Goal: Information Seeking & Learning: Find specific fact

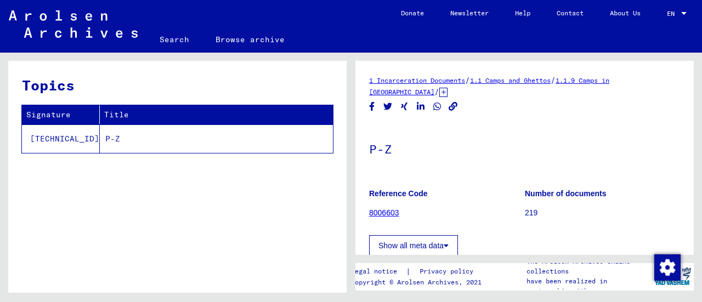
scroll to position [219, 0]
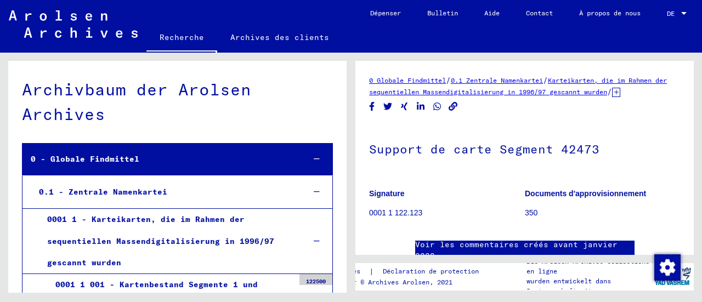
scroll to position [11828, 0]
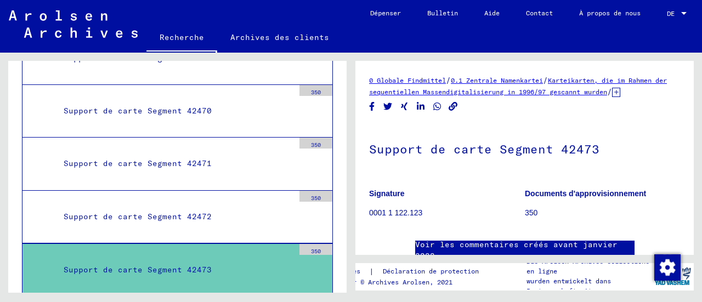
click at [180, 42] on font "Recherche" at bounding box center [182, 38] width 44 height 18
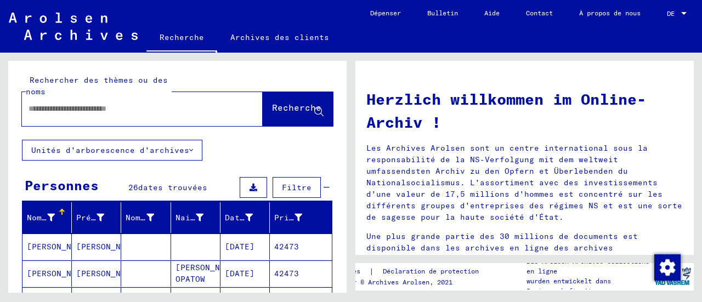
click at [129, 108] on input "text" at bounding box center [129, 109] width 201 height 12
type input "********"
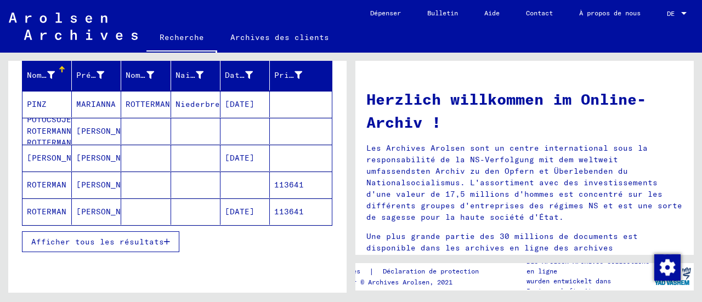
scroll to position [164, 0]
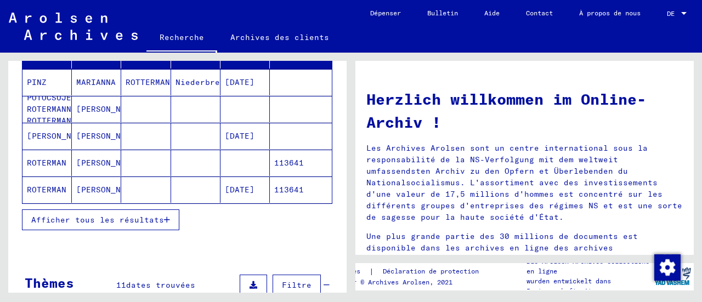
click at [93, 226] on button "Afficher tous les résultats" at bounding box center [100, 219] width 157 height 21
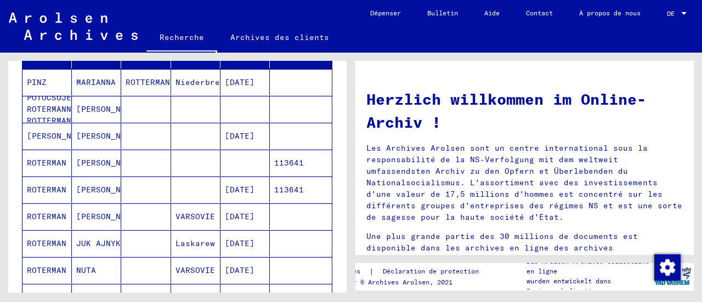
click at [53, 220] on mat-cell "ROTERMAN" at bounding box center [46, 216] width 49 height 26
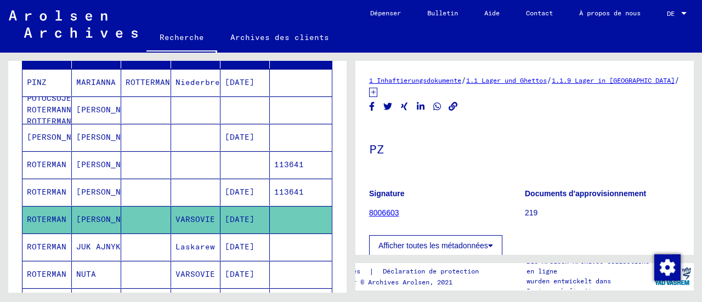
click at [152, 189] on mat-cell at bounding box center [145, 192] width 49 height 27
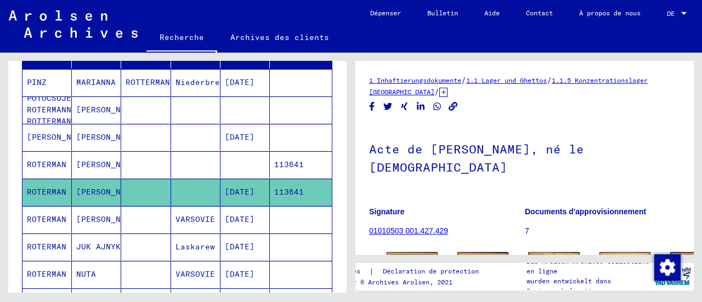
click at [83, 215] on font "[PERSON_NAME]" at bounding box center [108, 219] width 64 height 10
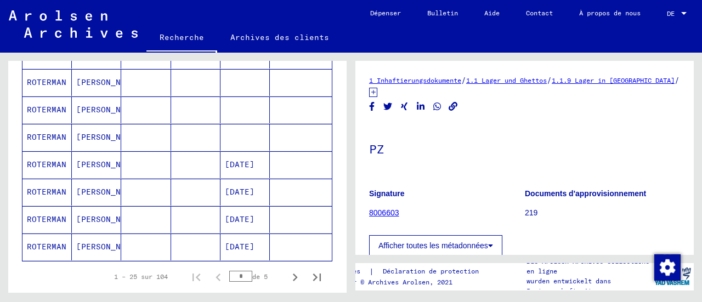
scroll to position [713, 0]
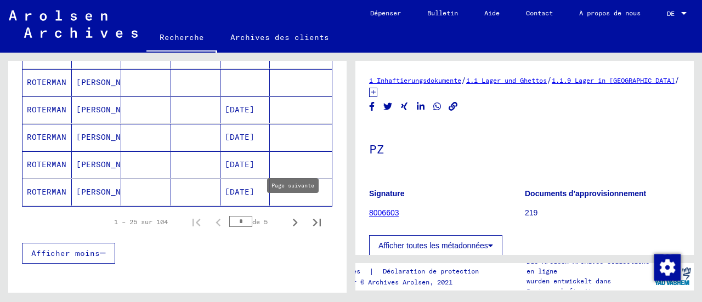
click at [293, 219] on icon "Page suivante" at bounding box center [295, 223] width 5 height 8
type input "*"
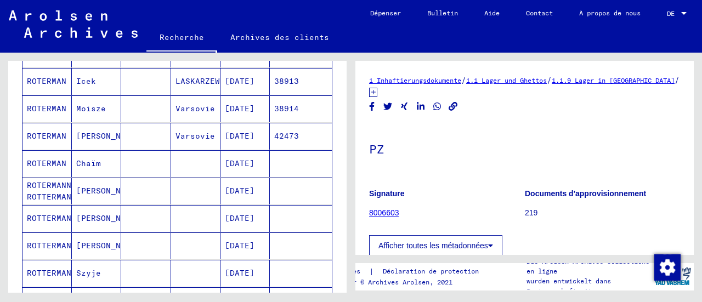
scroll to position [329, 0]
click at [44, 133] on font "ROTERMAN" at bounding box center [46, 137] width 39 height 10
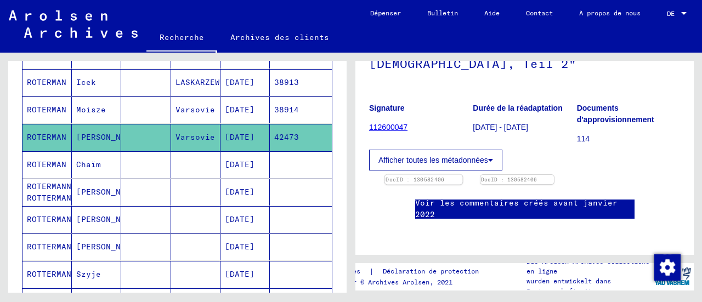
scroll to position [219, 0]
